Goal: Transaction & Acquisition: Purchase product/service

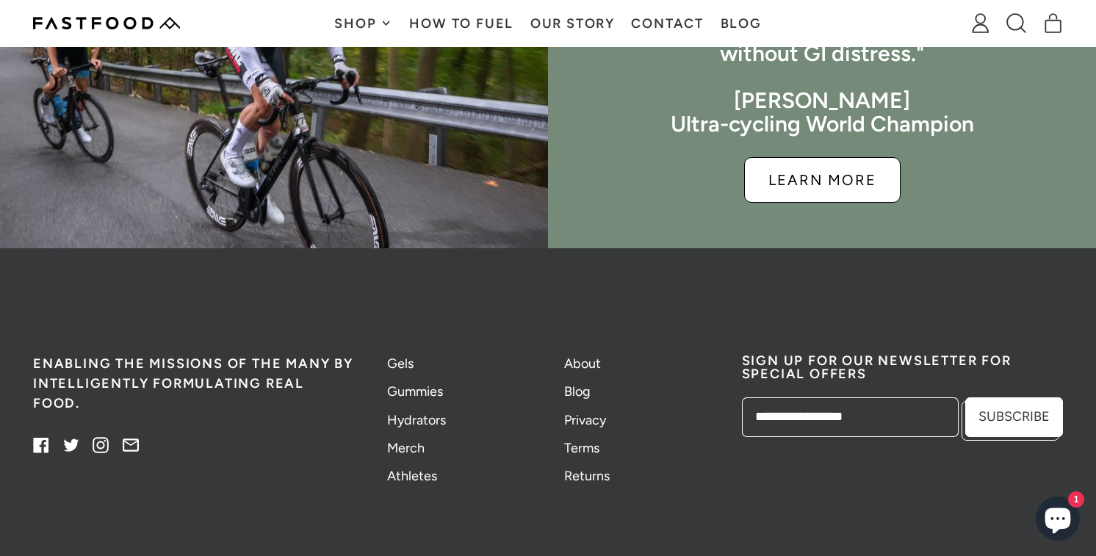
scroll to position [3684, 0]
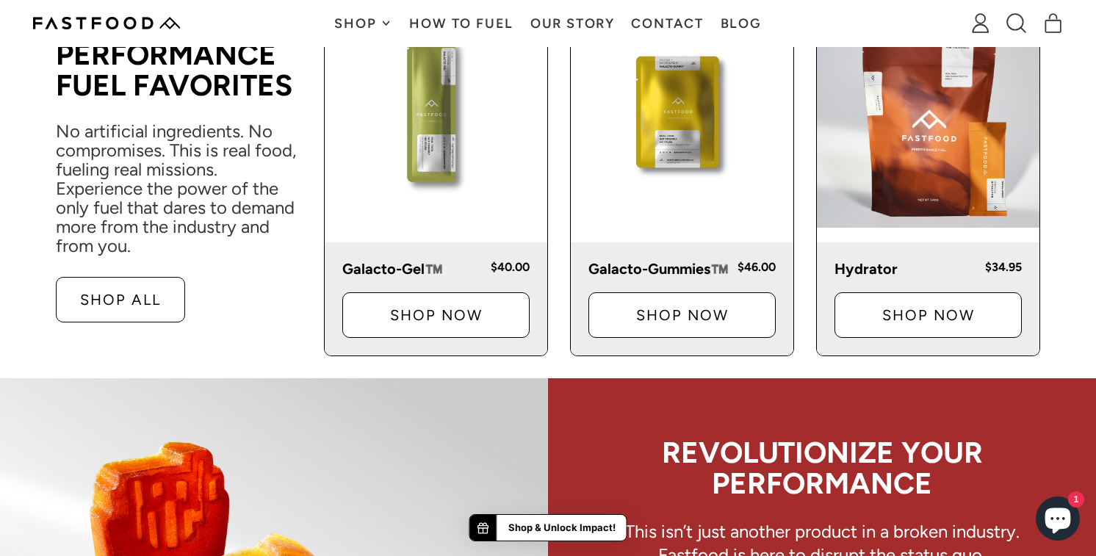
scroll to position [521, 0]
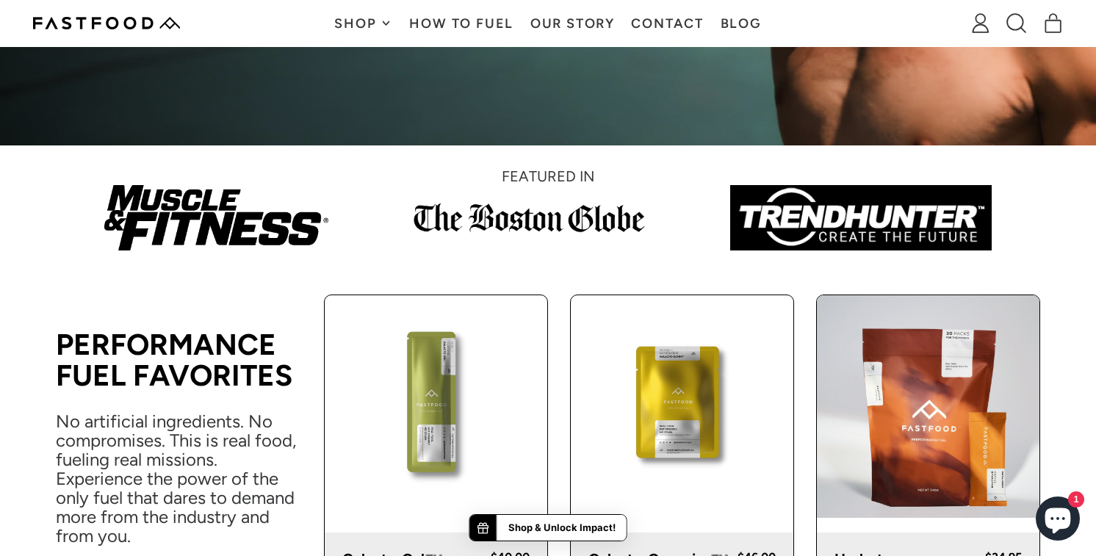
click at [384, 21] on icon at bounding box center [386, 23] width 7 height 7
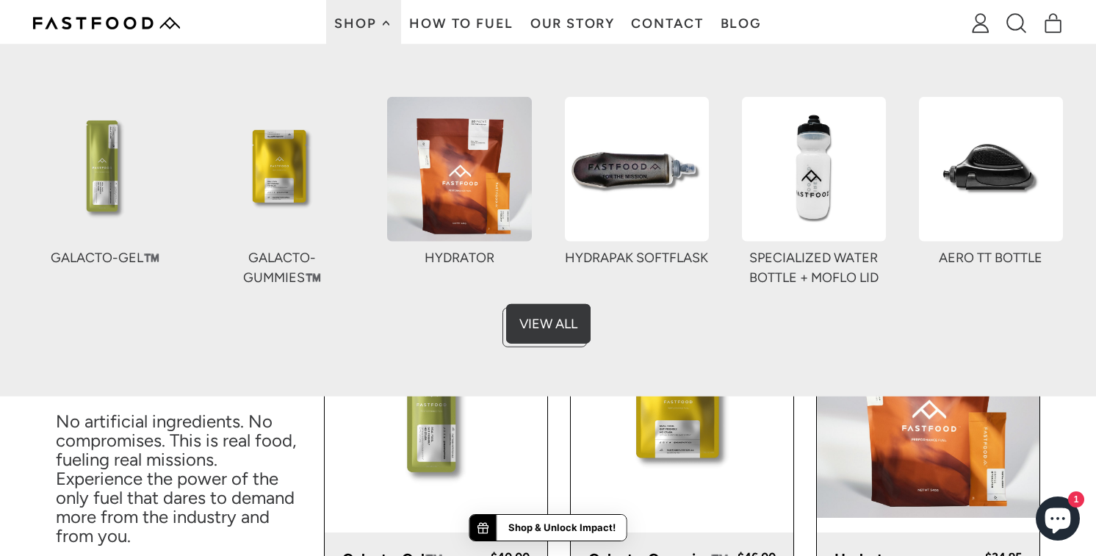
click at [465, 181] on img at bounding box center [459, 169] width 144 height 144
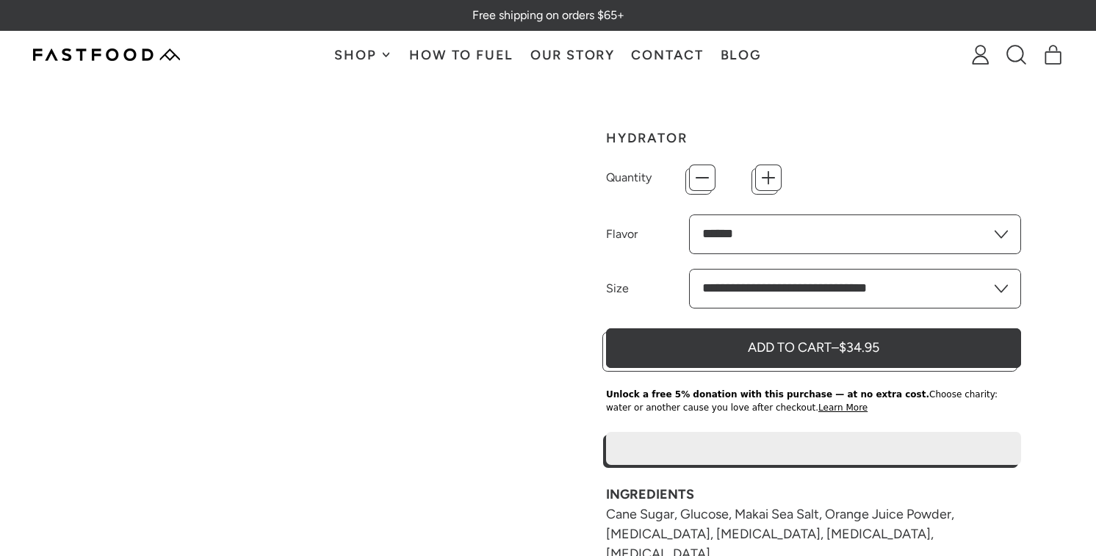
type input "*"
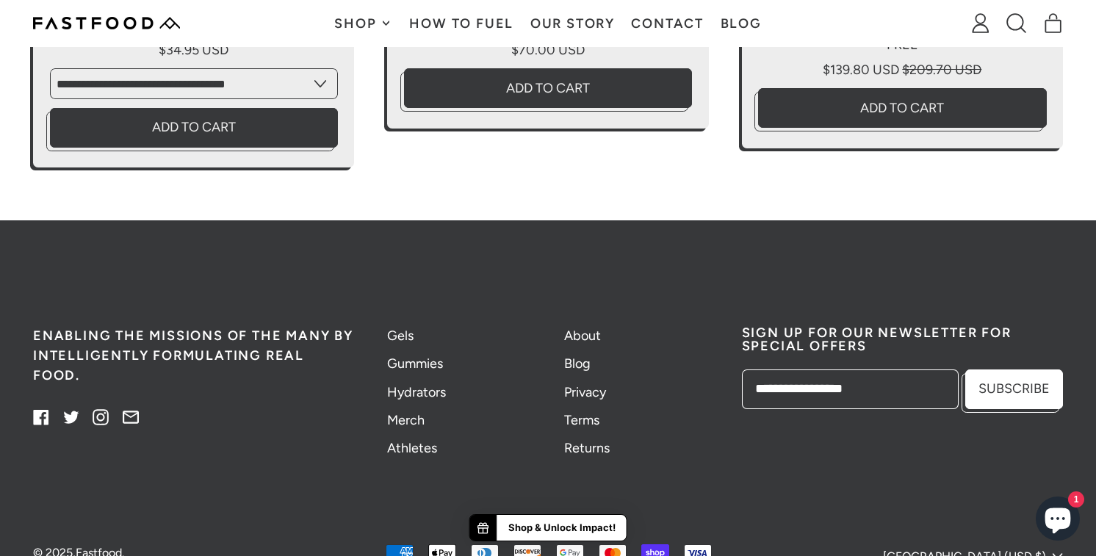
scroll to position [3871, 0]
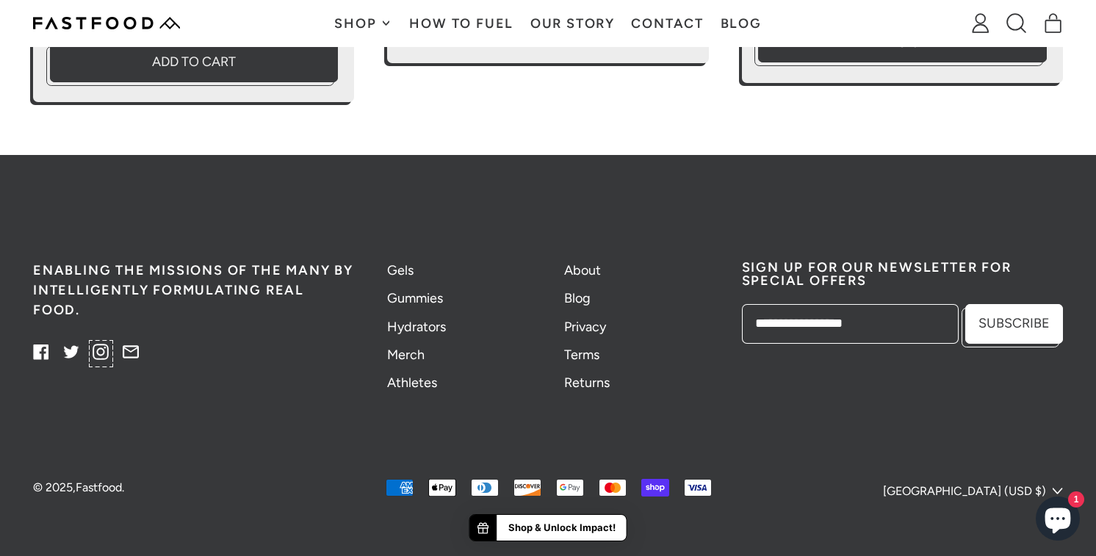
click at [98, 347] on link "Instagram" at bounding box center [101, 355] width 17 height 16
click at [108, 31] on div at bounding box center [106, 23] width 147 height 29
click at [104, 28] on img at bounding box center [106, 23] width 147 height 12
